Goal: Information Seeking & Learning: Learn about a topic

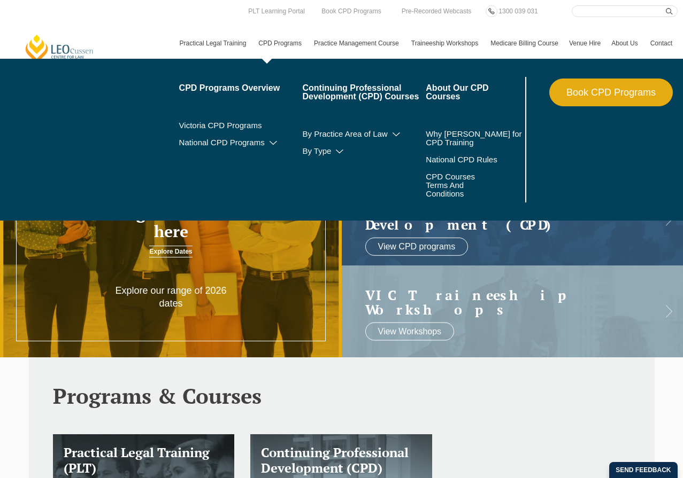
click at [264, 47] on link "CPD Programs" at bounding box center [281, 43] width 56 height 31
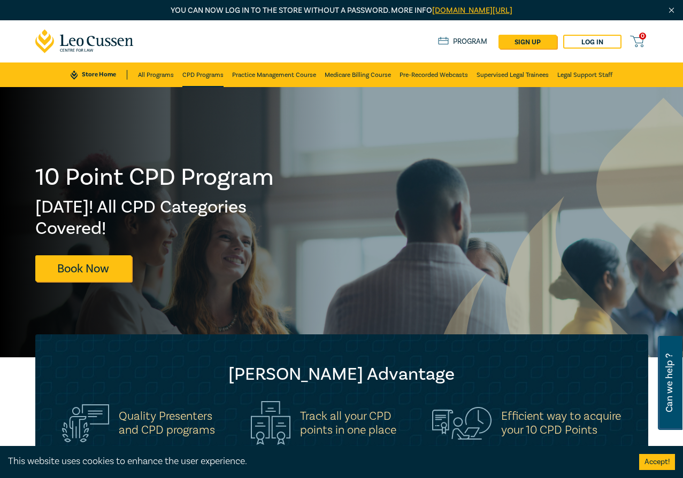
click at [206, 74] on link "CPD Programs" at bounding box center [202, 75] width 41 height 25
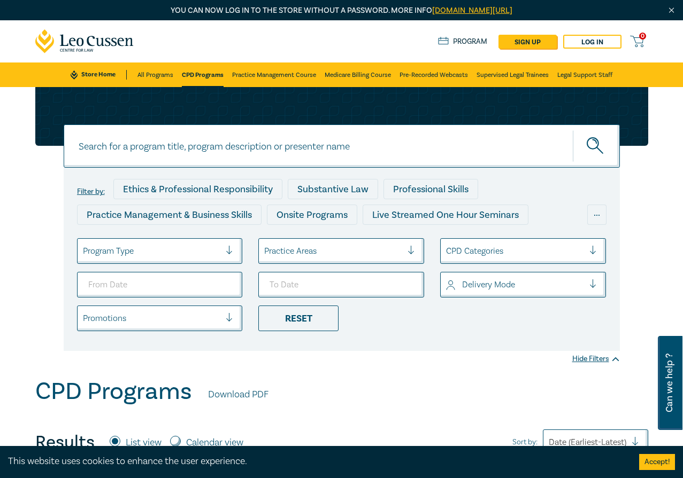
click at [141, 147] on input at bounding box center [342, 146] width 556 height 43
type input "ndis intensive"
click at [595, 146] on button "submit" at bounding box center [595, 146] width 47 height 33
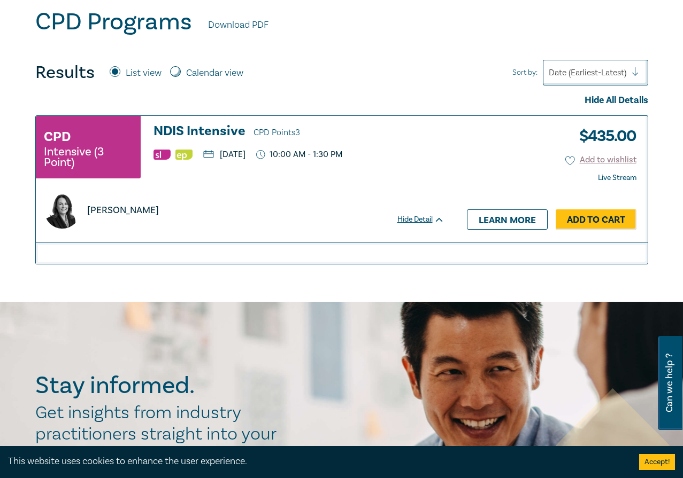
scroll to position [390, 0]
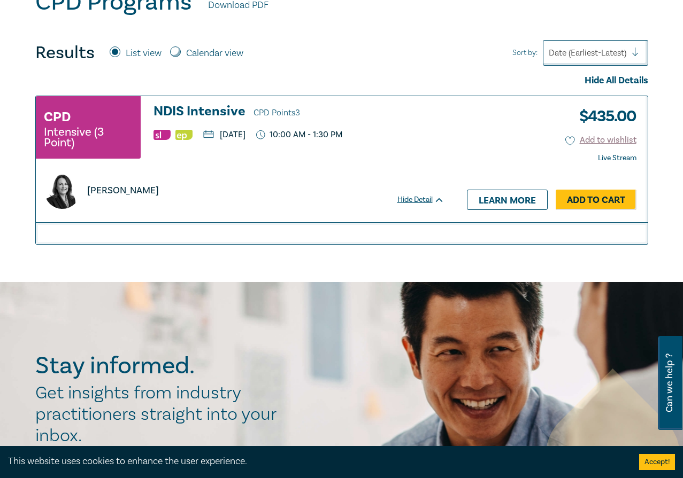
click at [182, 114] on h3 "NDIS Intensive CPD Points 3" at bounding box center [298, 112] width 291 height 16
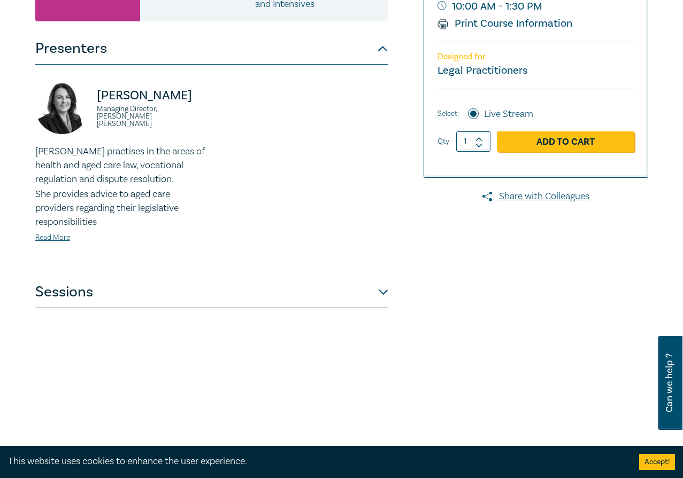
scroll to position [373, 0]
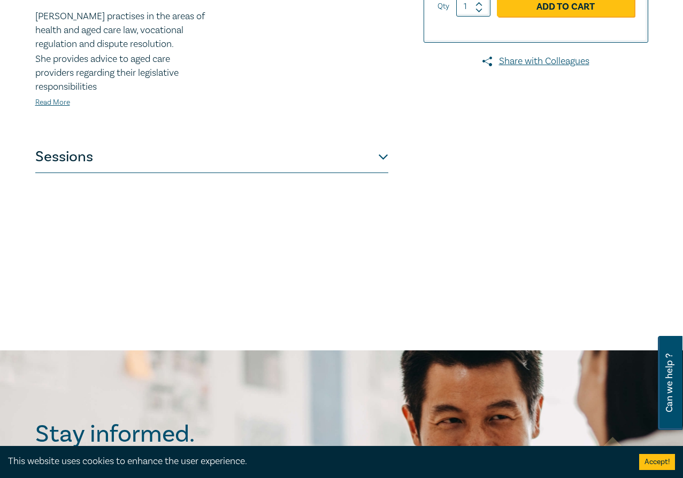
click at [127, 166] on button "Sessions" at bounding box center [211, 157] width 353 height 32
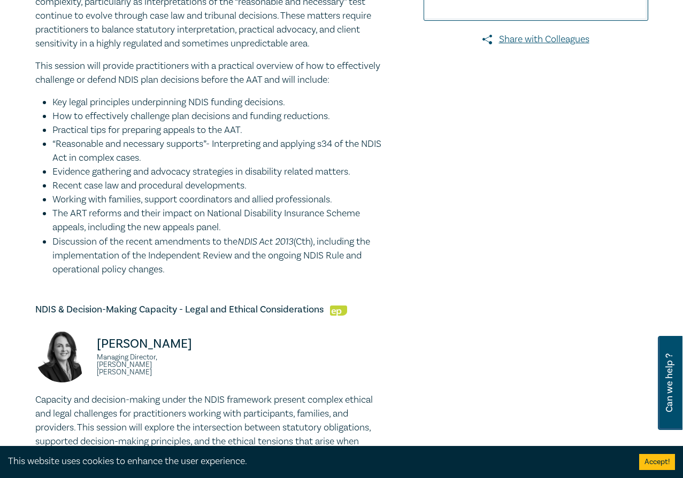
scroll to position [296, 0]
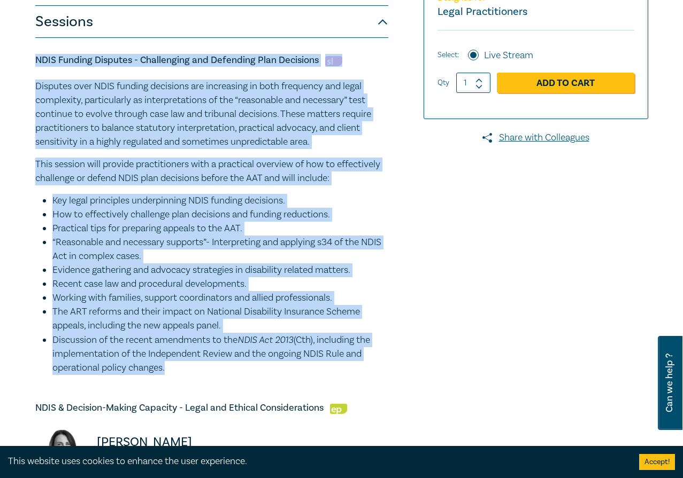
drag, startPoint x: 38, startPoint y: 62, endPoint x: 262, endPoint y: 375, distance: 384.9
click at [262, 375] on div "NDIS Funding Disputes - Challenging and Defending Plan Decisions Disputes over …" at bounding box center [211, 214] width 353 height 321
copy div "NDIS Funding Disputes - Challenging and Defending Plan Decisions Disputes over …"
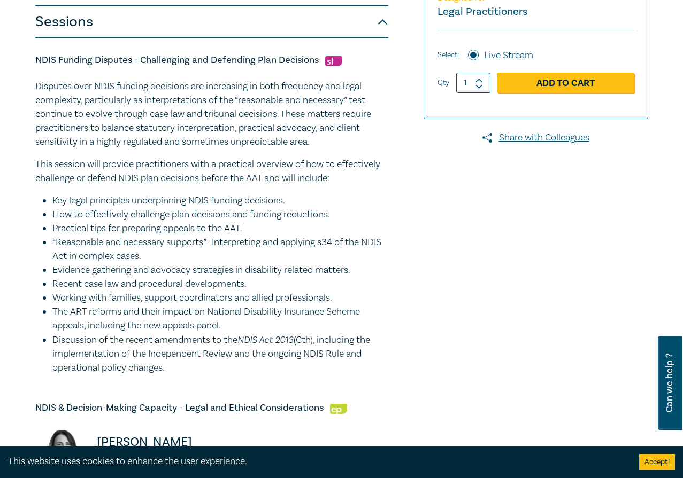
click at [474, 274] on div at bounding box center [550, 474] width 208 height 1264
